Goal: Task Accomplishment & Management: Manage account settings

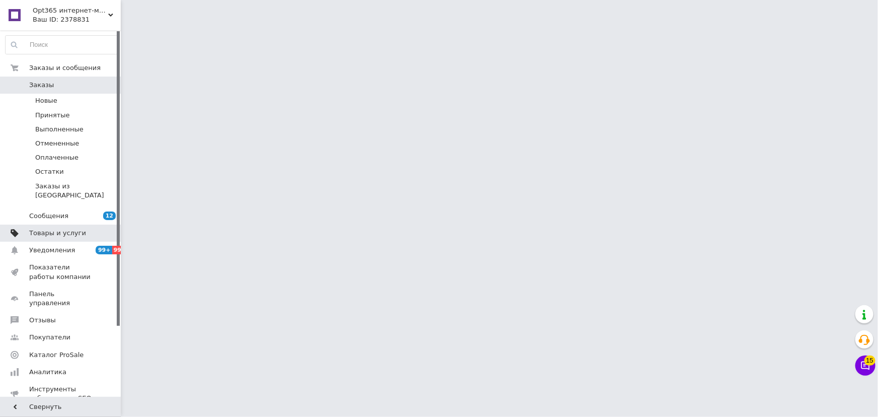
click at [61, 228] on span "Товары и услуги" at bounding box center [57, 232] width 57 height 9
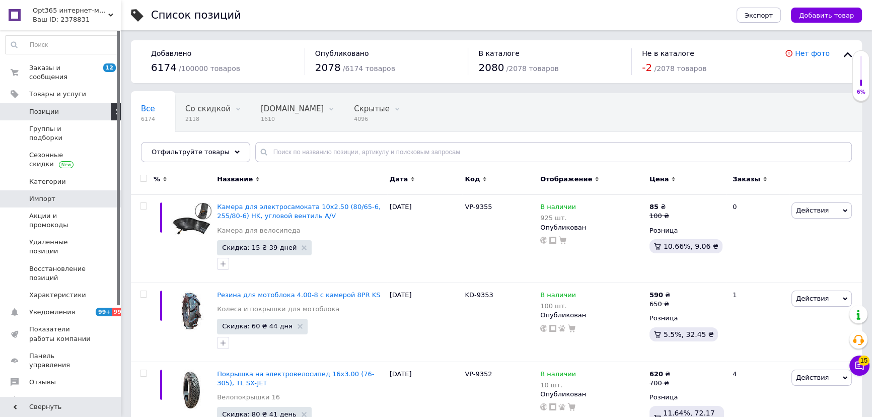
click at [56, 194] on span "Импорт" at bounding box center [61, 198] width 64 height 9
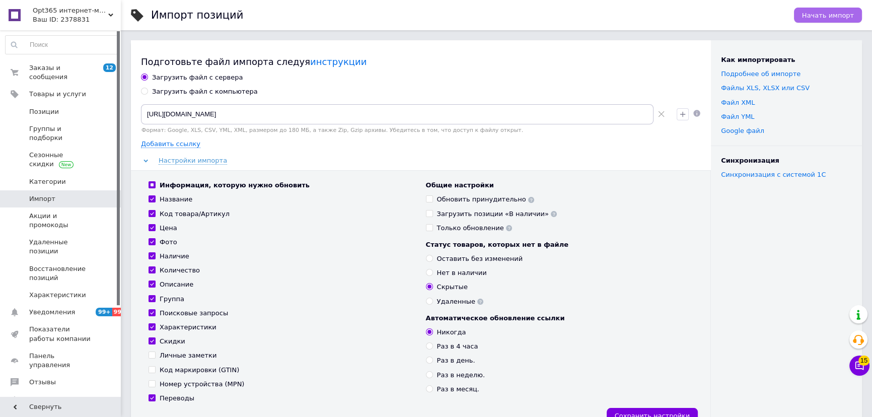
click at [826, 12] on span "Начать импорт" at bounding box center [828, 16] width 52 height 8
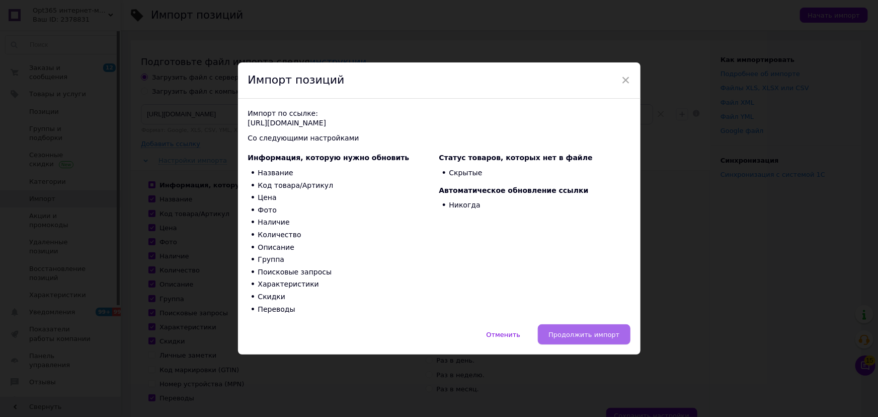
click at [622, 335] on button "Продолжить импорт" at bounding box center [584, 334] width 92 height 20
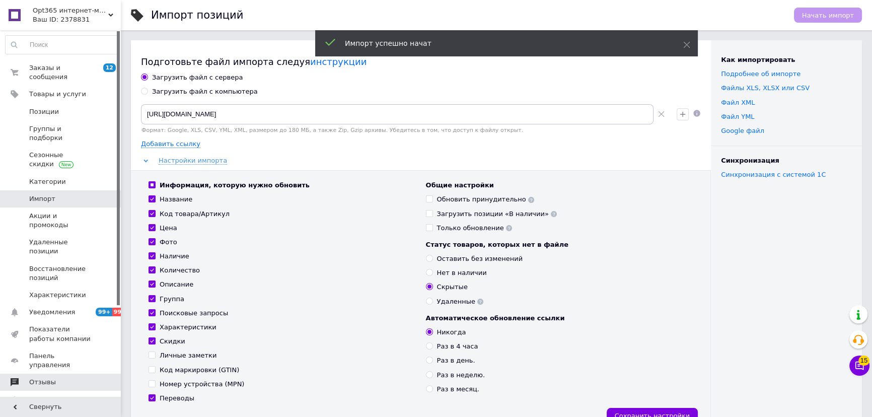
click at [36, 377] on span "Отзывы" at bounding box center [42, 381] width 27 height 9
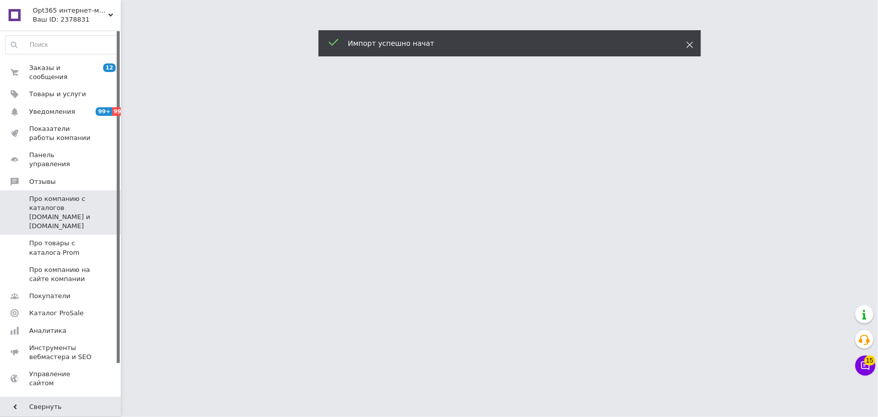
click at [691, 47] on use at bounding box center [689, 45] width 7 height 7
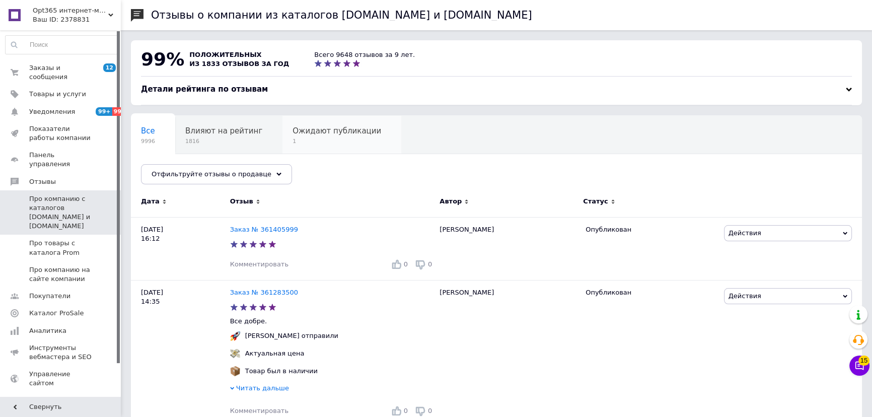
click at [308, 142] on span "1" at bounding box center [336, 141] width 89 height 8
